Goal: Transaction & Acquisition: Purchase product/service

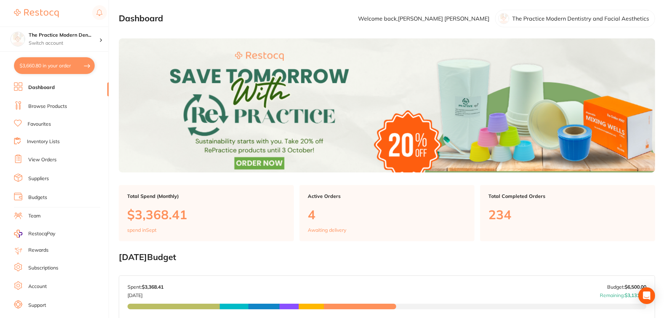
click at [58, 59] on button "$3,660.80 in your order" at bounding box center [54, 65] width 81 height 17
checkbox input "true"
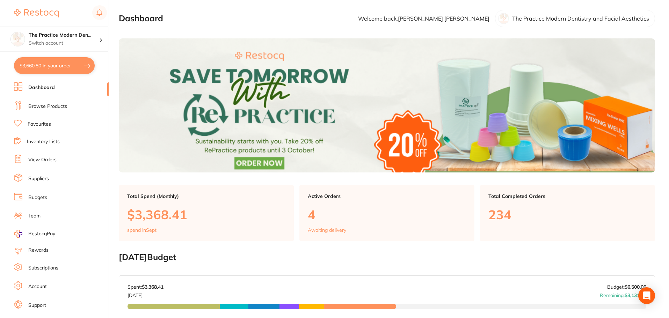
checkbox input "true"
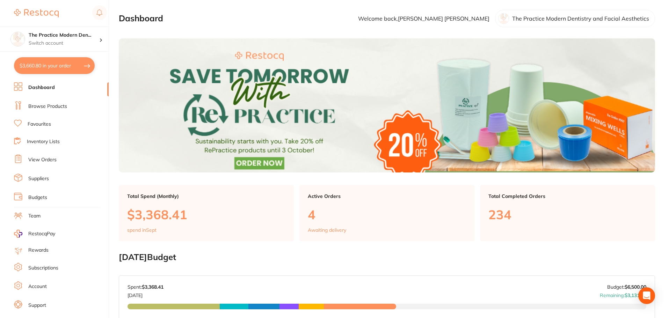
checkbox input "true"
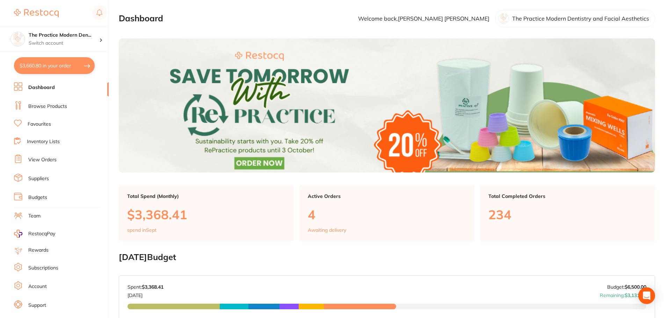
checkbox input "true"
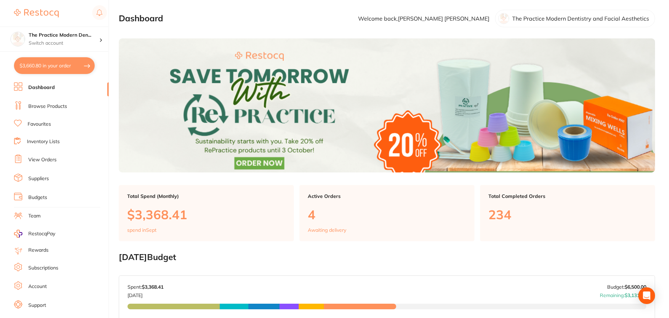
checkbox input "true"
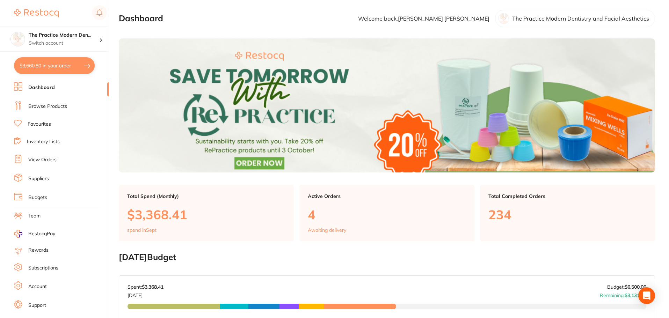
checkbox input "true"
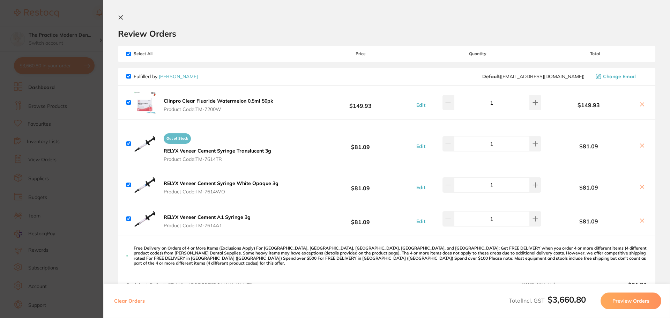
click at [129, 52] on input "checkbox" at bounding box center [128, 54] width 5 height 5
checkbox input "false"
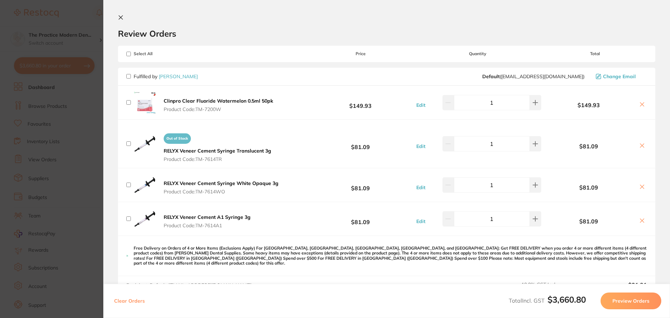
checkbox input "false"
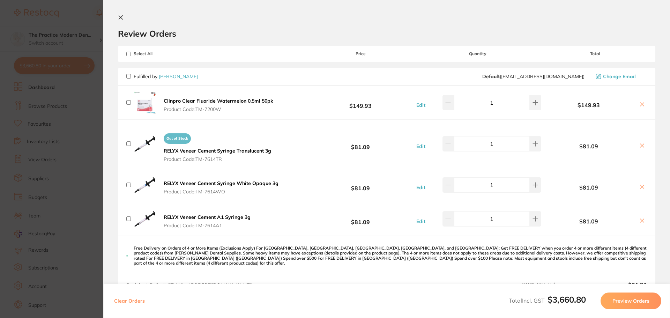
checkbox input "false"
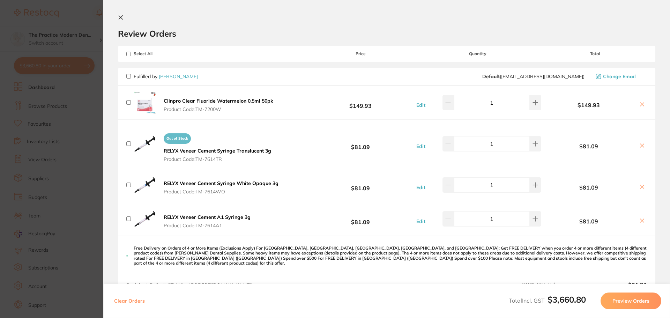
checkbox input "false"
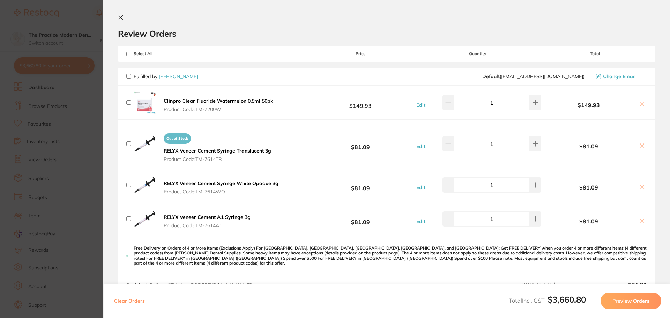
checkbox input "false"
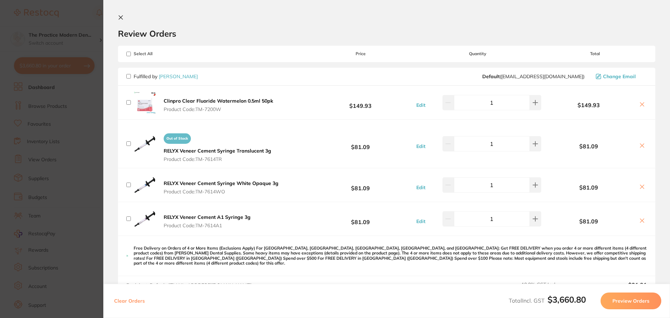
checkbox input "false"
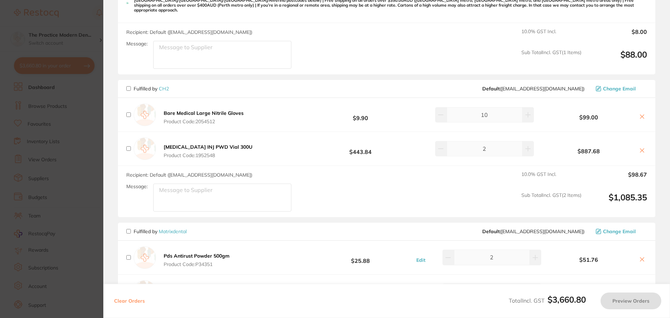
scroll to position [593, 0]
click at [130, 146] on input "checkbox" at bounding box center [128, 148] width 5 height 5
checkbox input "true"
click at [611, 298] on button "Preview Orders" at bounding box center [631, 301] width 61 height 17
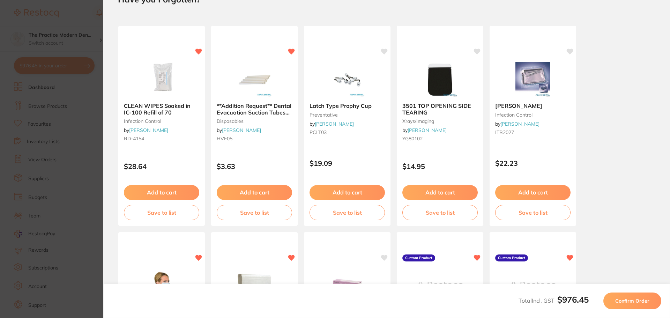
scroll to position [0, 0]
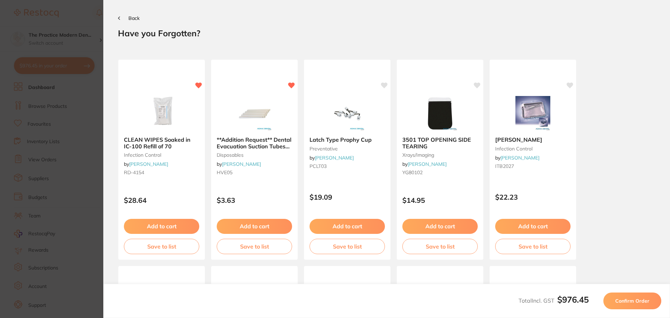
click at [612, 298] on button "Confirm Order" at bounding box center [633, 301] width 58 height 17
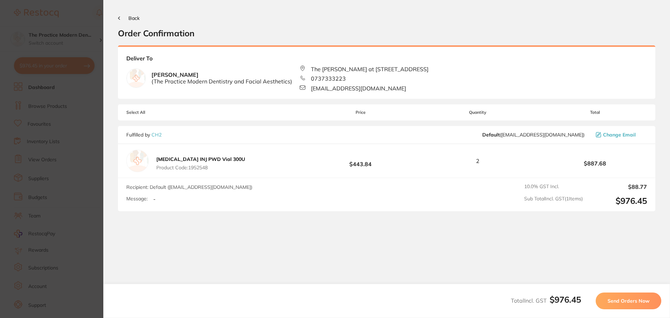
click at [610, 300] on span "Send Orders Now" at bounding box center [629, 301] width 42 height 6
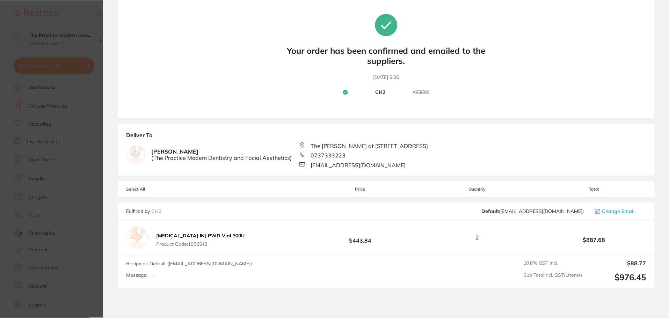
scroll to position [35, 0]
click at [27, 75] on section "Update RRP Set your pre negotiated price for this item. Item Agreed RRP (excl. …" at bounding box center [335, 159] width 670 height 318
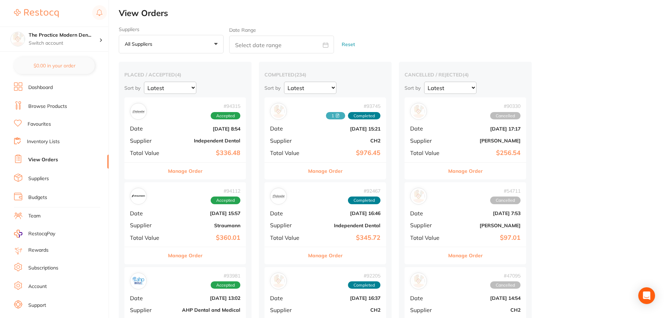
checkbox input "false"
